Goal: Find specific page/section: Find specific page/section

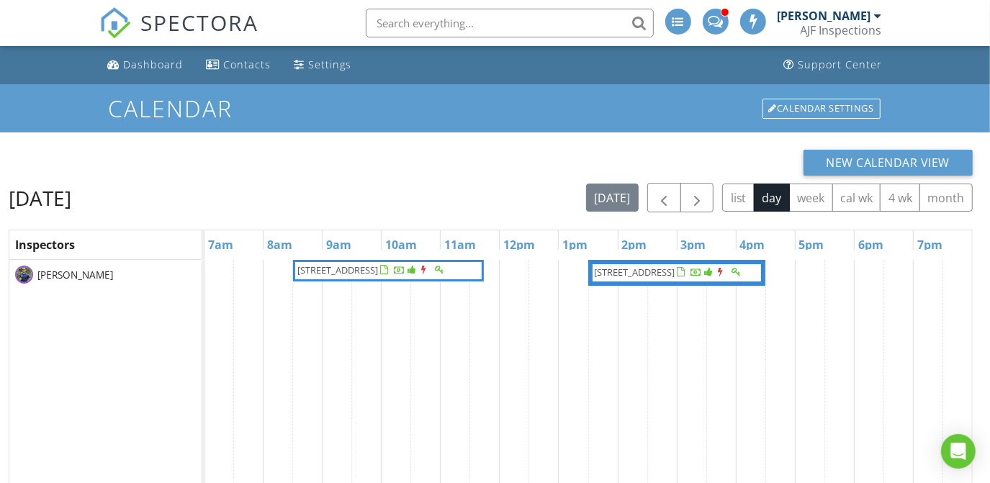
click at [490, 32] on input "text" at bounding box center [510, 23] width 288 height 29
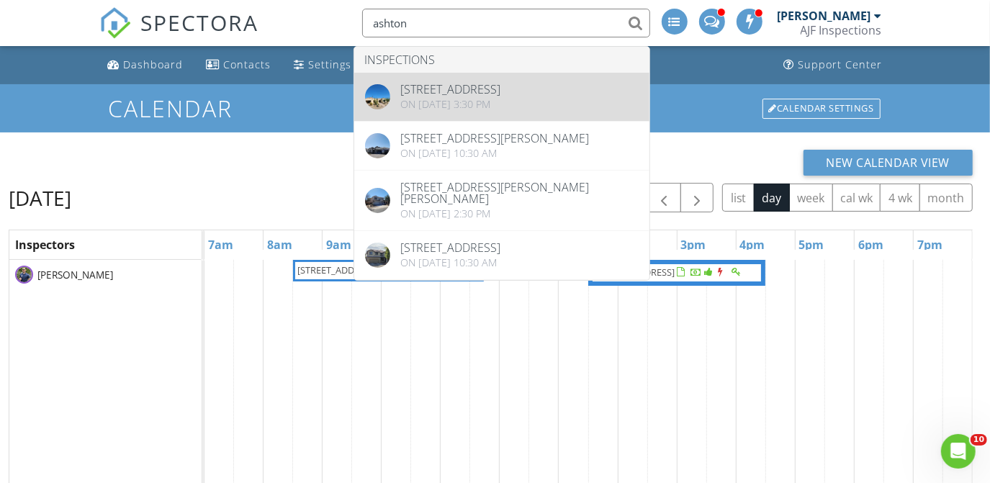
type input "ashton"
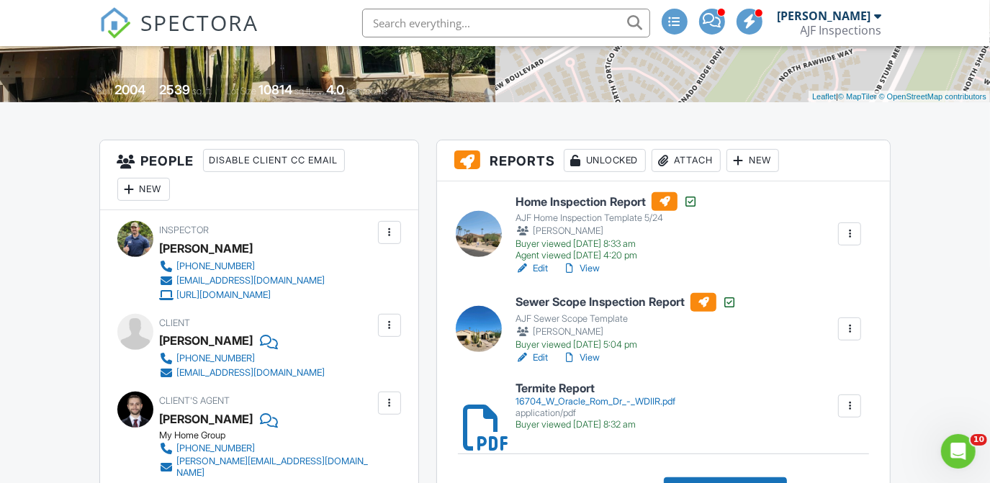
scroll to position [265, 0]
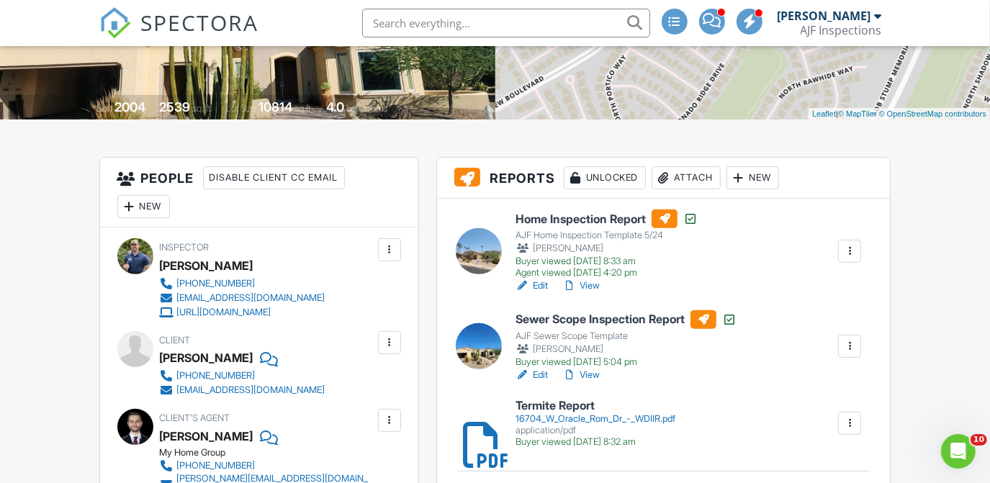
click at [582, 219] on h6 "Home Inspection Report" at bounding box center [607, 219] width 182 height 19
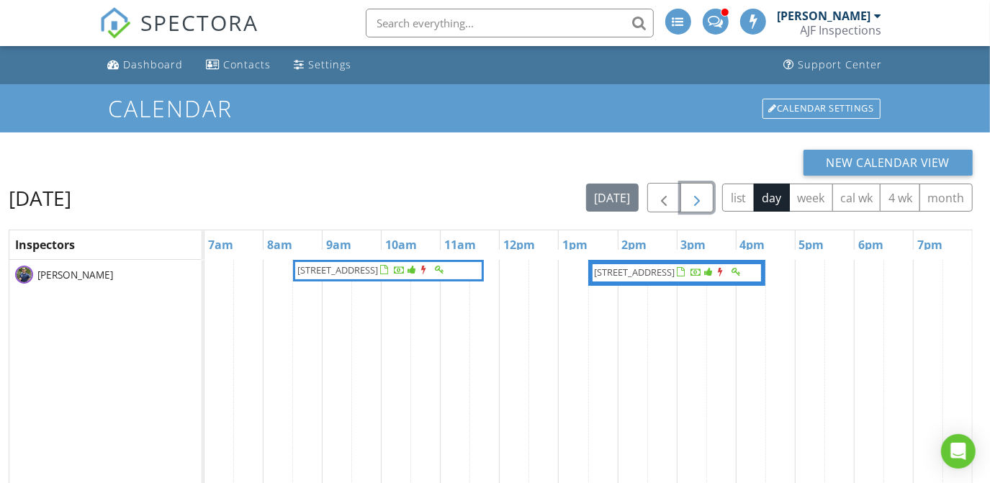
click at [697, 196] on span "button" at bounding box center [697, 197] width 17 height 17
